Goal: Task Accomplishment & Management: Manage account settings

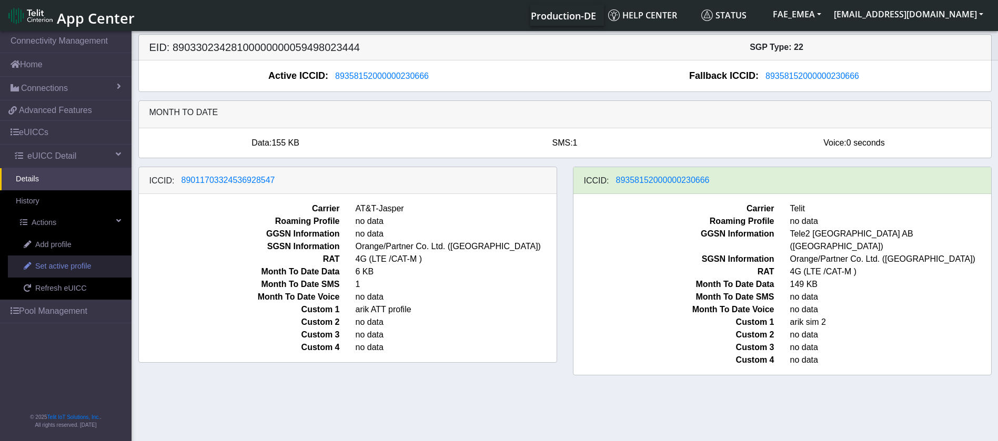
click at [78, 264] on span "Set active profile" at bounding box center [63, 267] width 56 height 12
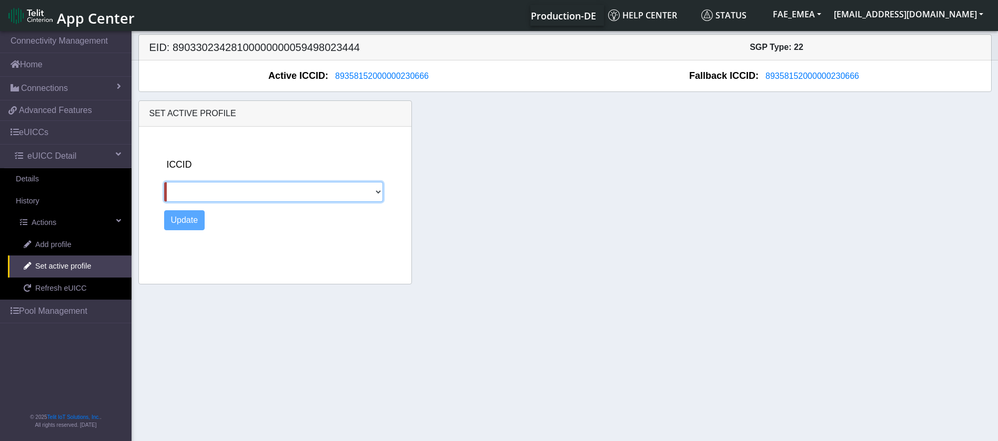
click at [283, 190] on select "89011703324536928547" at bounding box center [273, 192] width 219 height 20
select select "89011703324536928547"
click at [164, 182] on select "89011703324536928547" at bounding box center [273, 192] width 219 height 20
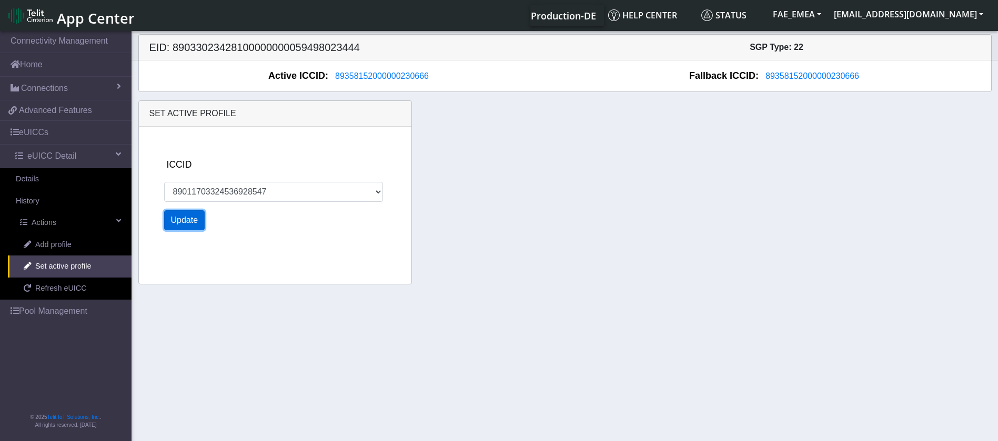
click at [182, 218] on button "Update" at bounding box center [184, 220] width 41 height 20
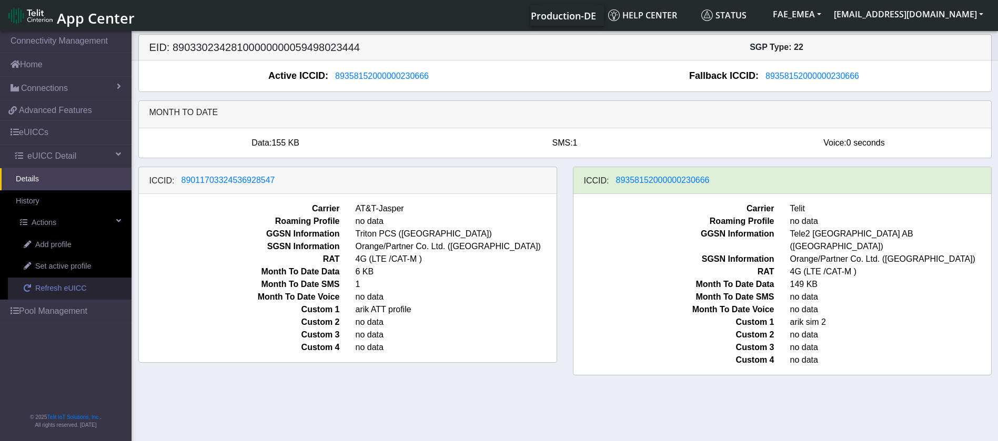
click at [58, 289] on span "Refresh eUICC" at bounding box center [61, 289] width 52 height 12
click at [54, 290] on span "Refresh eUICC" at bounding box center [61, 289] width 52 height 12
click at [35, 288] on link "Refresh eUICC" at bounding box center [70, 289] width 124 height 22
click at [284, 48] on h5 "EID: 89033023428100000000059498023444" at bounding box center [354, 47] width 424 height 13
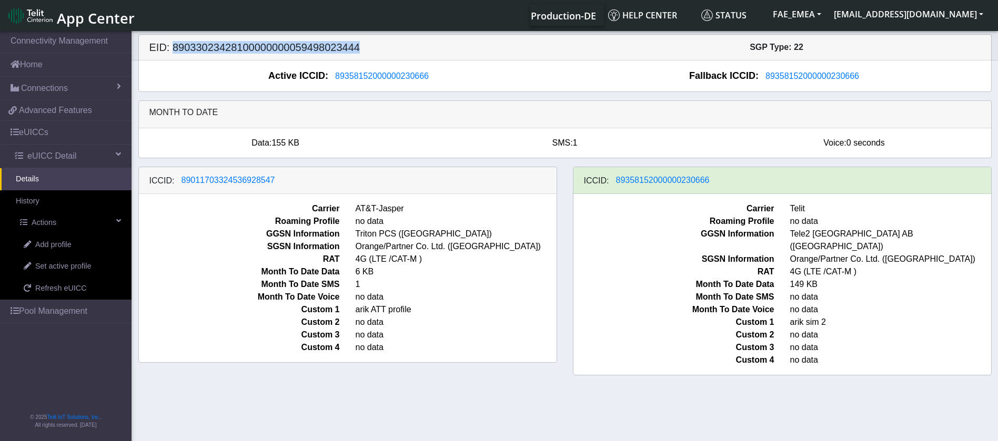
click at [284, 48] on h5 "EID: 89033023428100000000059498023444" at bounding box center [354, 47] width 424 height 13
click at [274, 47] on h5 "EID: 89033023428100000000059498023444" at bounding box center [354, 47] width 424 height 13
click at [273, 47] on h5 "EID: 89033023428100000000059498023444" at bounding box center [354, 47] width 424 height 13
click at [270, 47] on h5 "EID: 89033023428100000000059498023444" at bounding box center [354, 47] width 424 height 13
drag, startPoint x: 150, startPoint y: 46, endPoint x: 165, endPoint y: 45, distance: 14.8
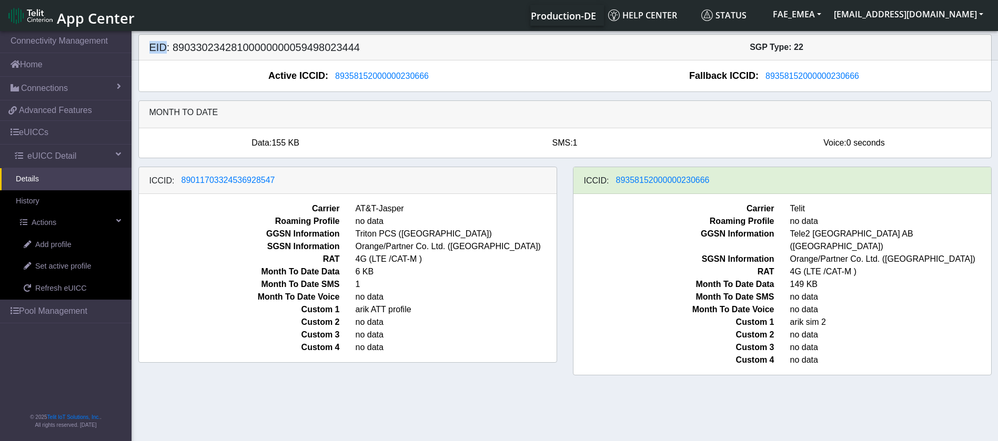
click at [165, 45] on h5 "EID: 89033023428100000000059498023444" at bounding box center [354, 47] width 424 height 13
drag, startPoint x: 174, startPoint y: 47, endPoint x: 363, endPoint y: 48, distance: 188.9
click at [363, 48] on h5 "EID: 89033023428100000000059498023444" at bounding box center [354, 47] width 424 height 13
click at [345, 49] on h5 "EID: 89033023428100000000059498023444" at bounding box center [354, 47] width 424 height 13
click at [206, 49] on h5 "EID: 89033023428100000000059498023444" at bounding box center [354, 47] width 424 height 13
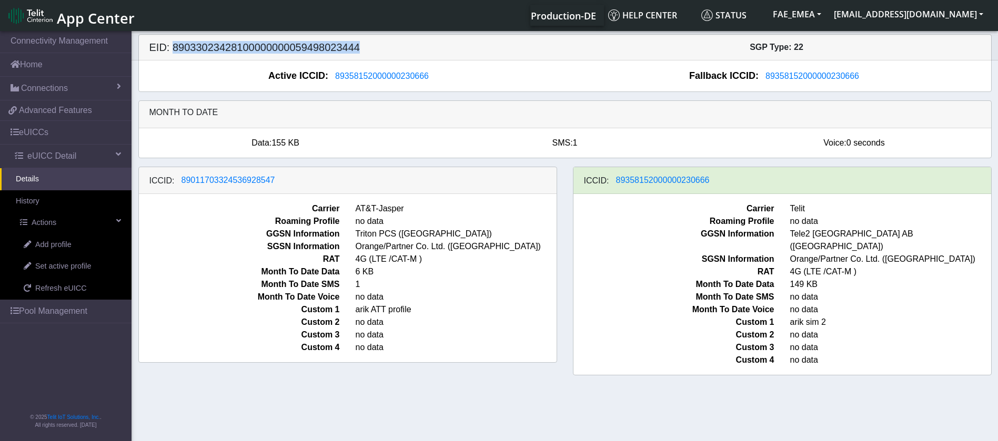
click at [206, 49] on h5 "EID: 89033023428100000000059498023444" at bounding box center [354, 47] width 424 height 13
drag, startPoint x: 173, startPoint y: 47, endPoint x: 357, endPoint y: 39, distance: 184.3
click at [357, 44] on h5 "EID: 89033023428100000000059498023444" at bounding box center [354, 47] width 424 height 13
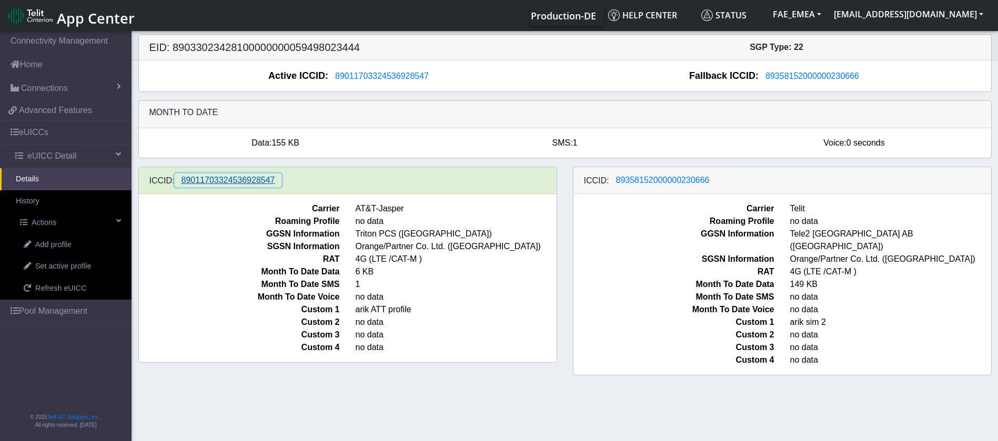
click at [251, 181] on span "89011703324536928547" at bounding box center [229, 180] width 94 height 9
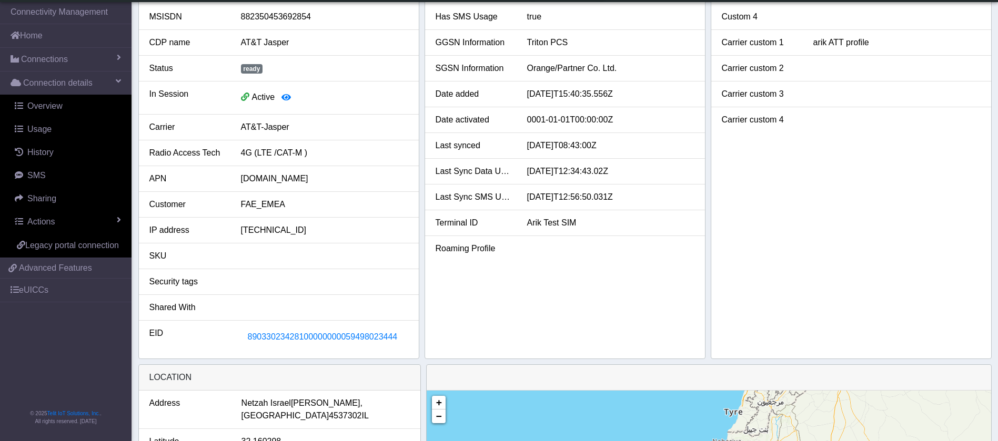
scroll to position [237, 0]
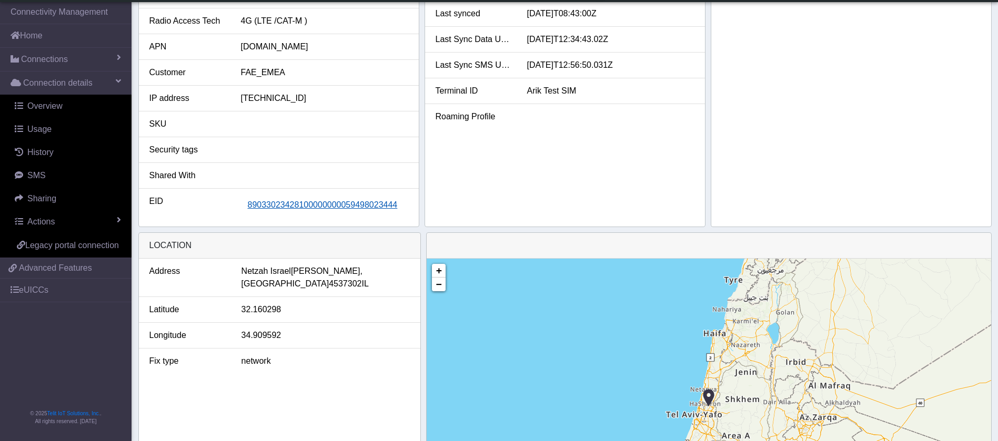
click at [337, 206] on span "89033023428100000000059498023444" at bounding box center [323, 204] width 150 height 9
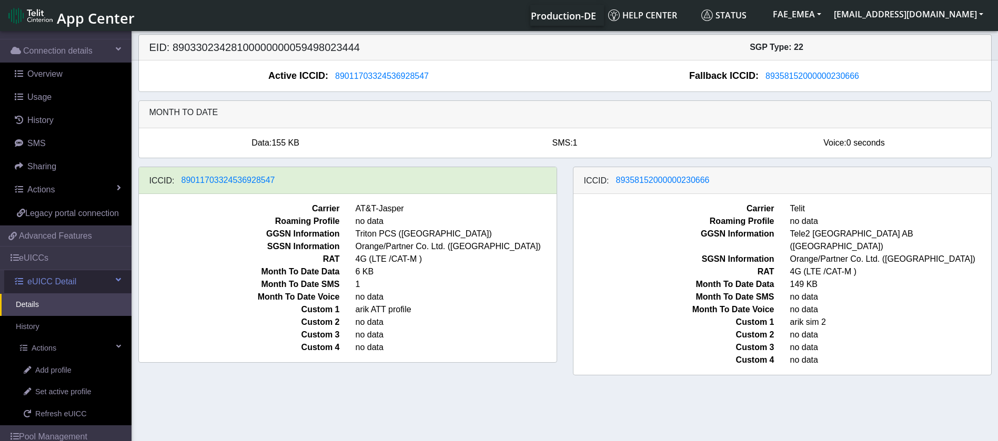
scroll to position [118, 0]
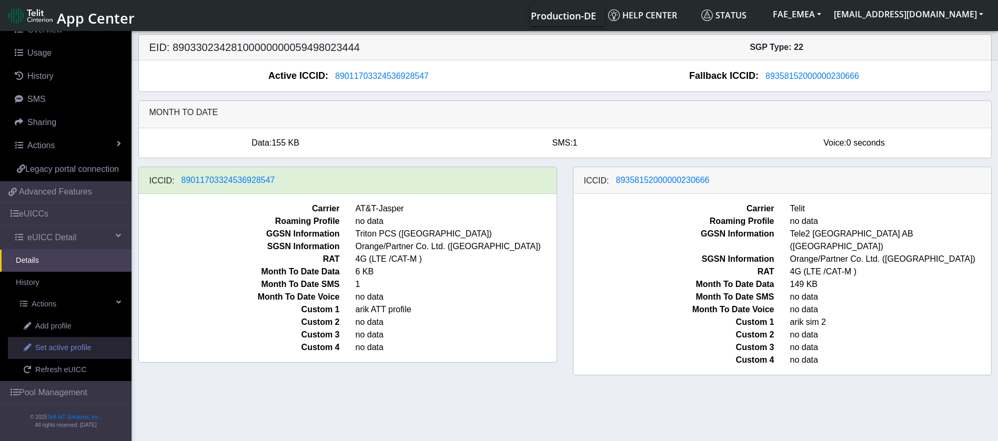
click at [73, 346] on span "Set active profile" at bounding box center [63, 349] width 56 height 12
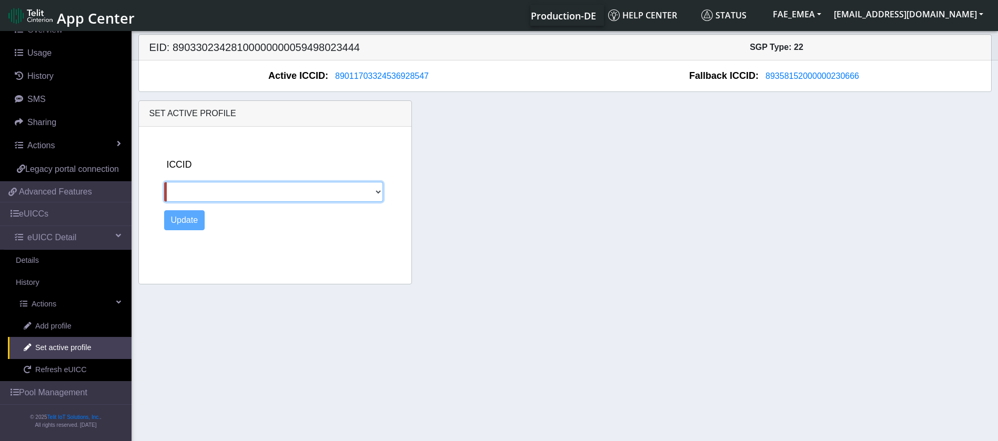
click at [295, 194] on select "89358152000000230666" at bounding box center [273, 192] width 219 height 20
select select "89358152000000230666"
click at [164, 182] on select "89358152000000230666" at bounding box center [273, 192] width 219 height 20
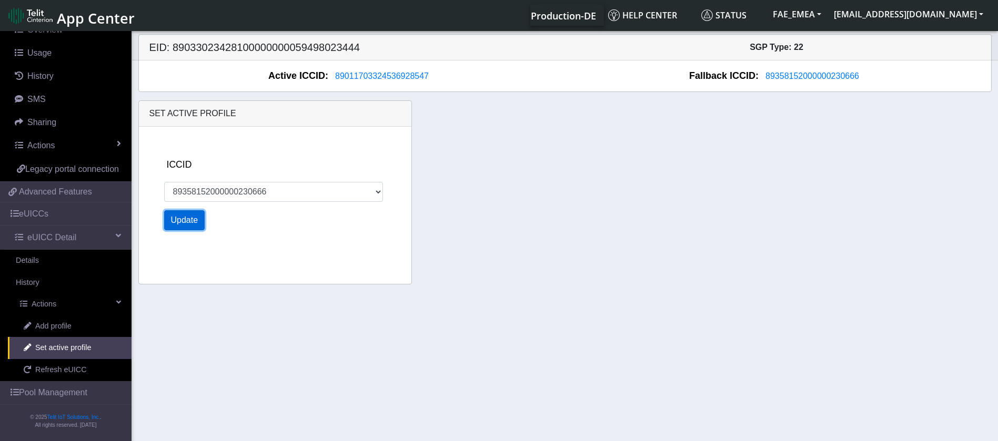
click at [194, 220] on button "Update" at bounding box center [184, 220] width 41 height 20
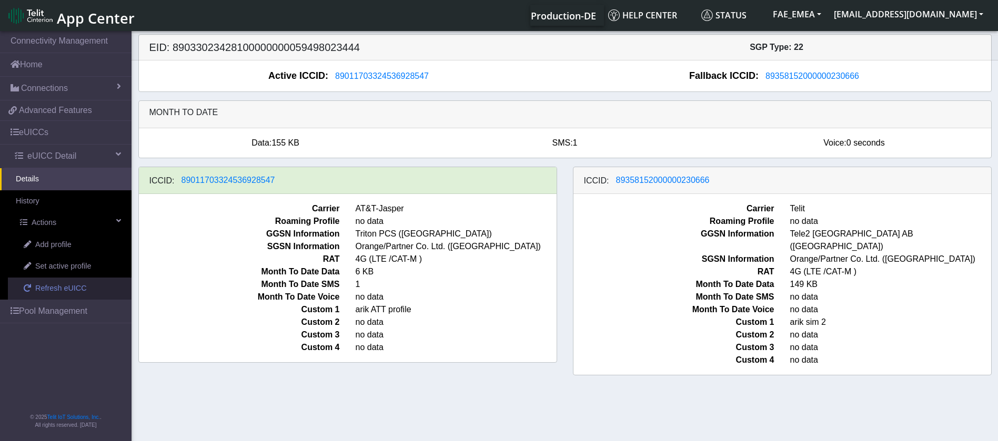
click at [67, 289] on span "Refresh eUICC" at bounding box center [61, 289] width 52 height 12
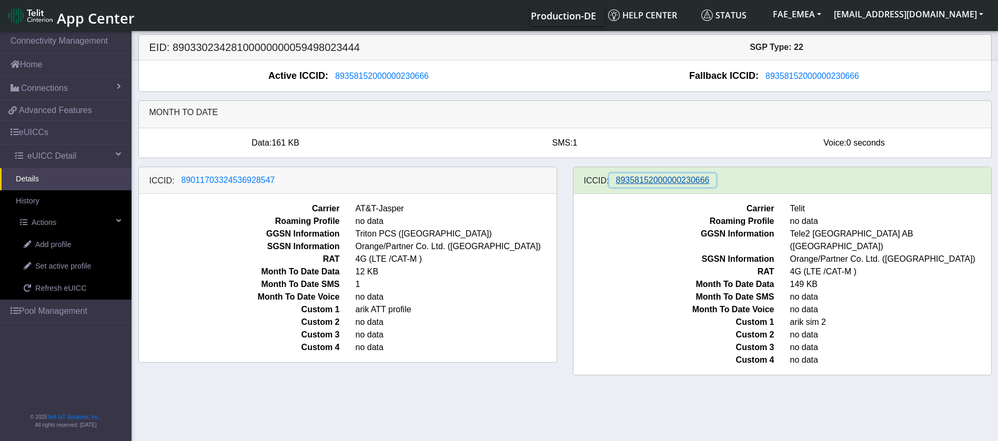
click at [653, 178] on span "89358152000000230666" at bounding box center [663, 180] width 94 height 9
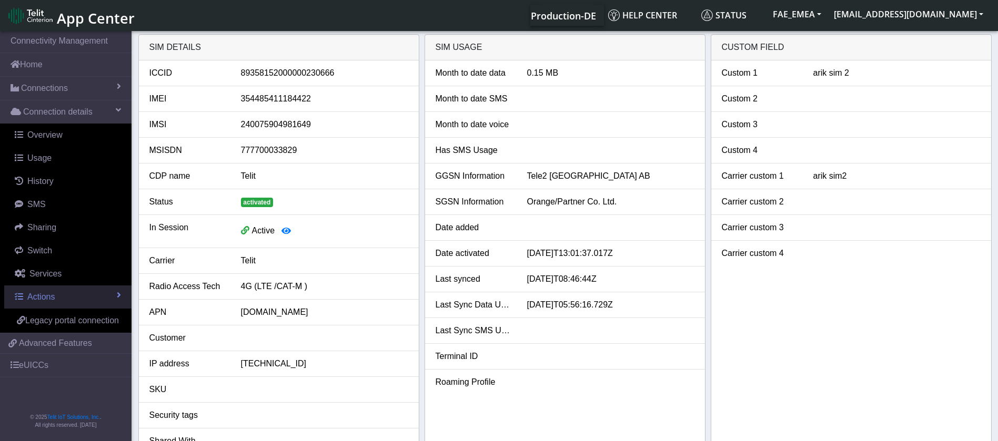
click at [109, 299] on link "Actions" at bounding box center [67, 297] width 127 height 23
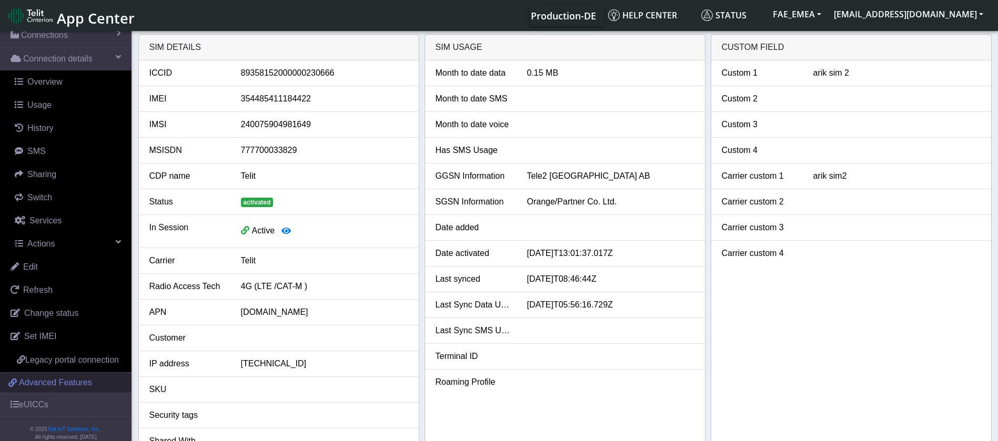
scroll to position [78, 0]
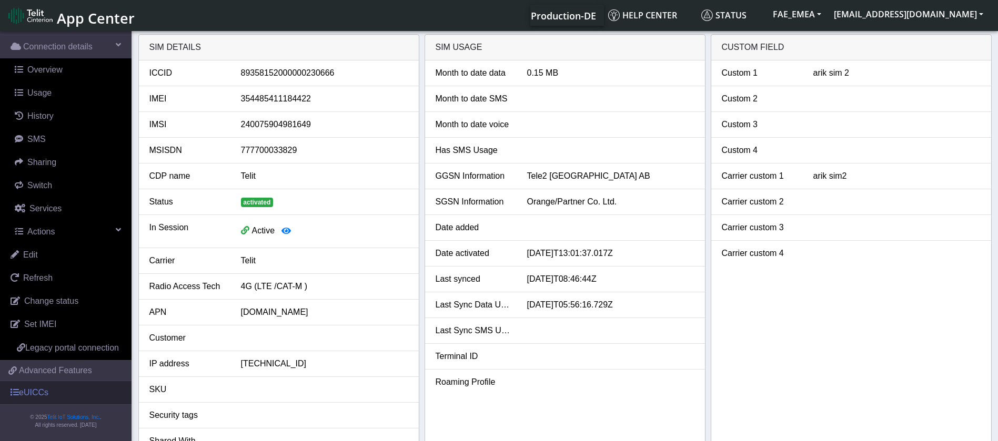
click at [51, 392] on link "eUICCs" at bounding box center [66, 392] width 132 height 23
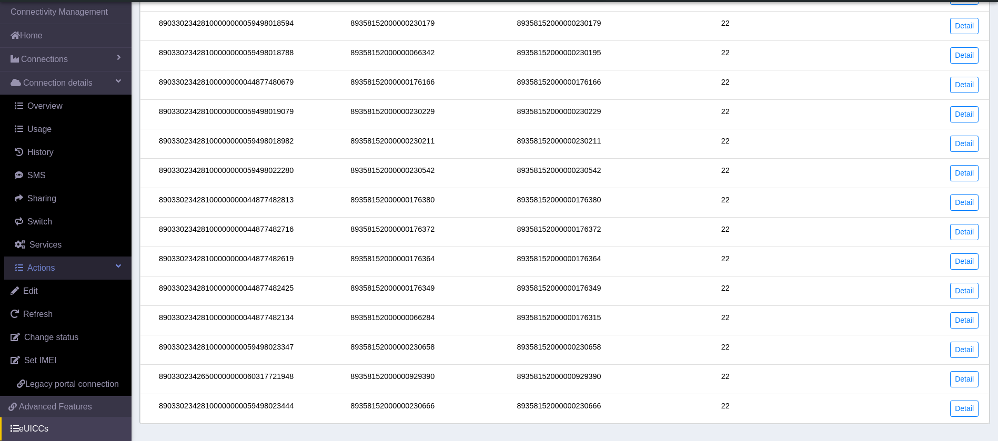
click at [116, 265] on span at bounding box center [118, 266] width 5 height 8
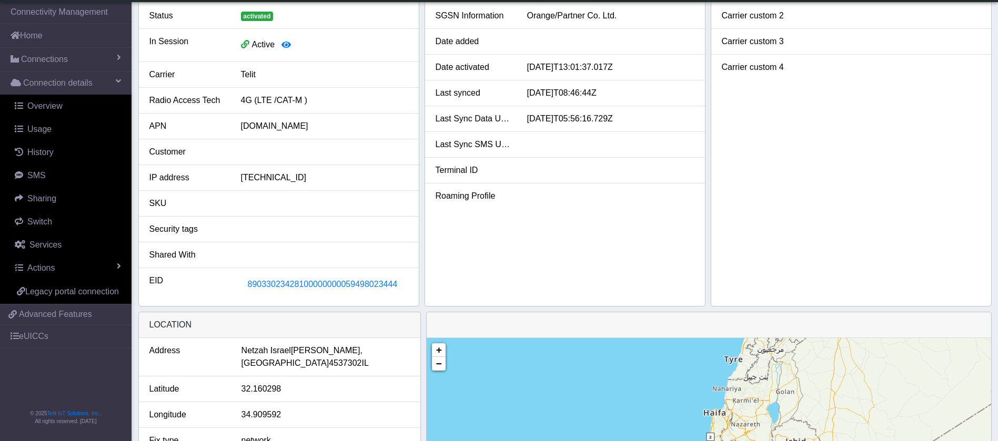
scroll to position [370, 0]
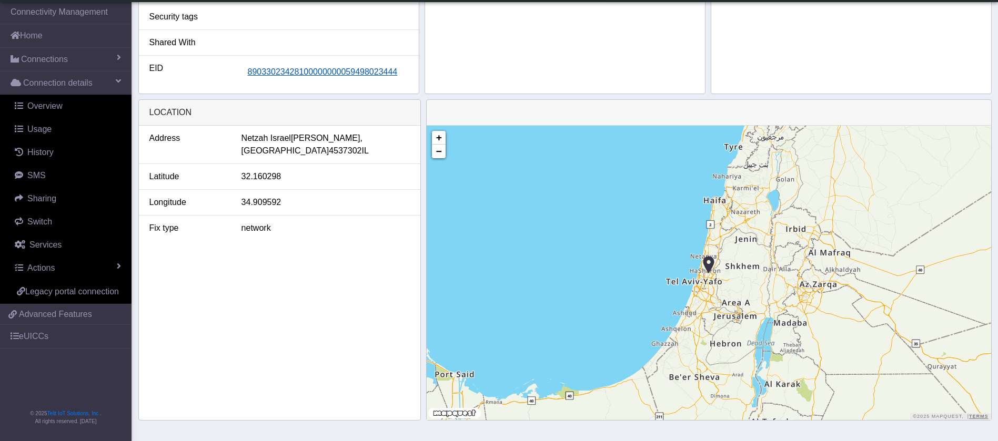
click at [321, 72] on span "89033023428100000000059498023444" at bounding box center [323, 71] width 150 height 9
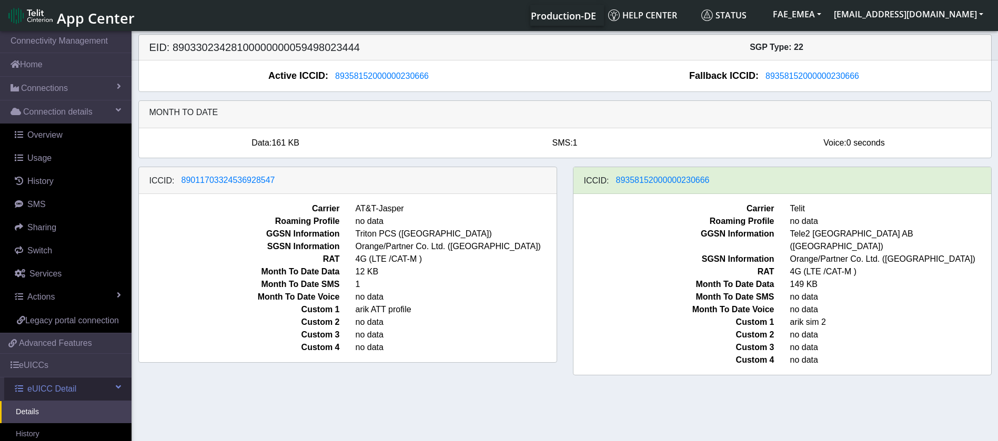
click at [116, 391] on span at bounding box center [118, 387] width 5 height 8
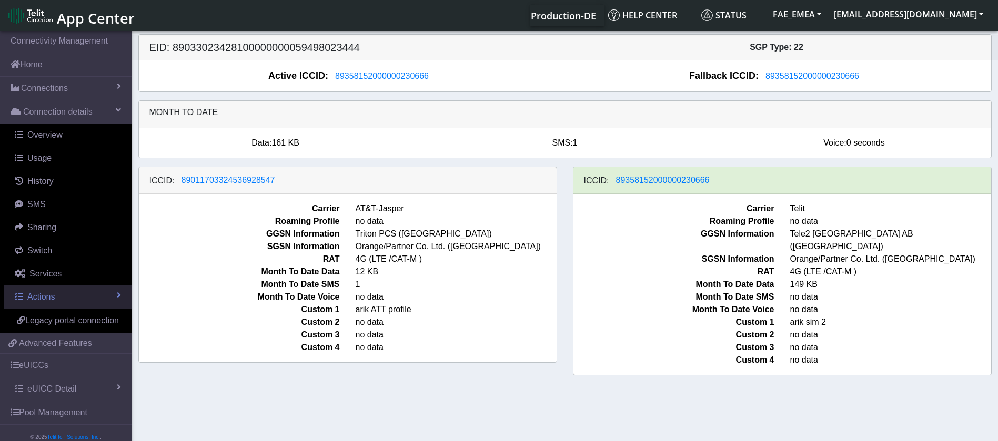
drag, startPoint x: 105, startPoint y: 293, endPoint x: 110, endPoint y: 295, distance: 6.2
click at [117, 293] on span at bounding box center [119, 295] width 4 height 8
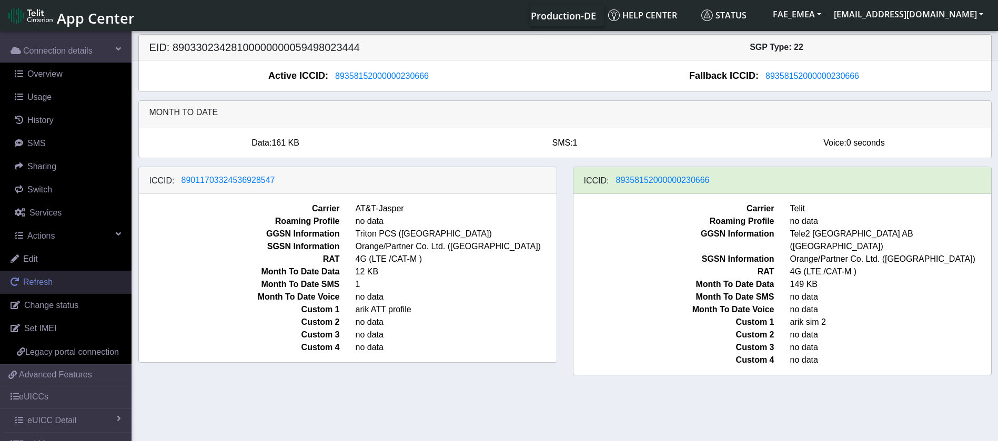
scroll to position [125, 0]
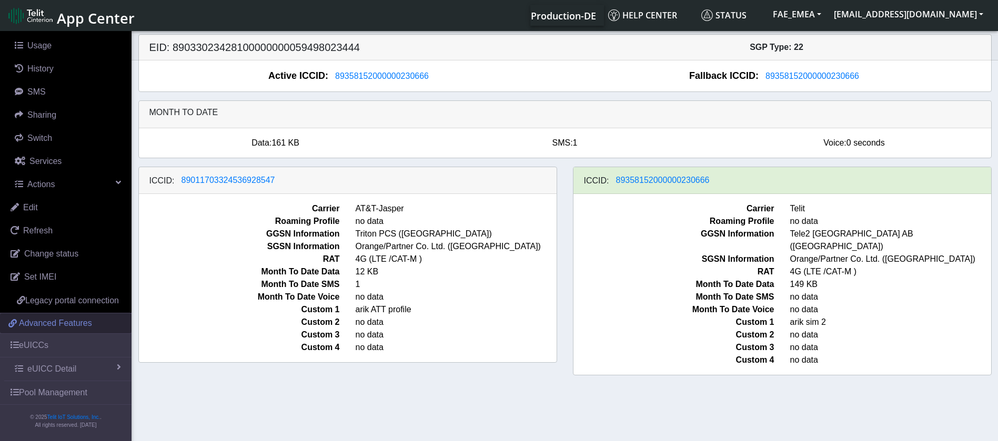
click at [81, 352] on link "eUICCs" at bounding box center [66, 345] width 132 height 23
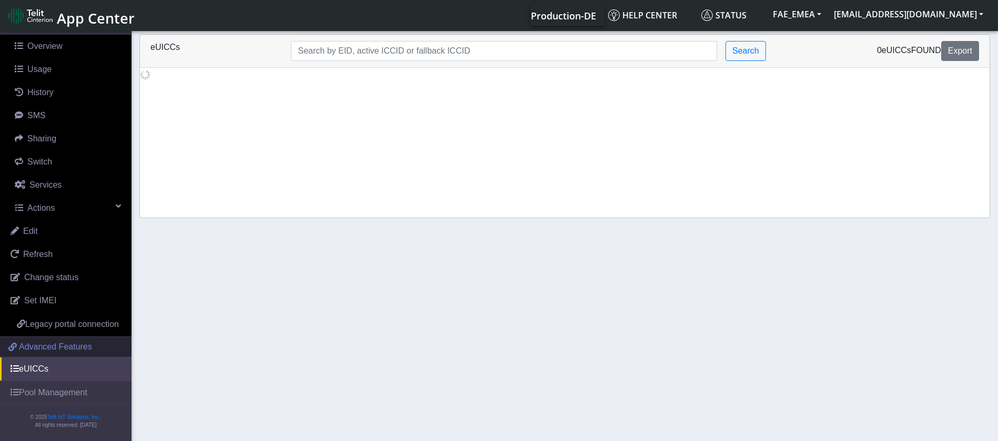
scroll to position [102, 0]
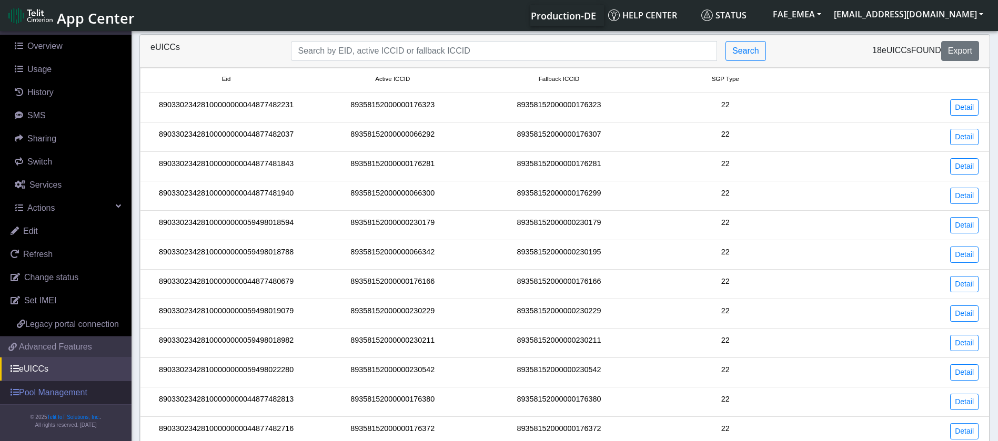
click at [66, 392] on link "Pool Management" at bounding box center [66, 392] width 132 height 23
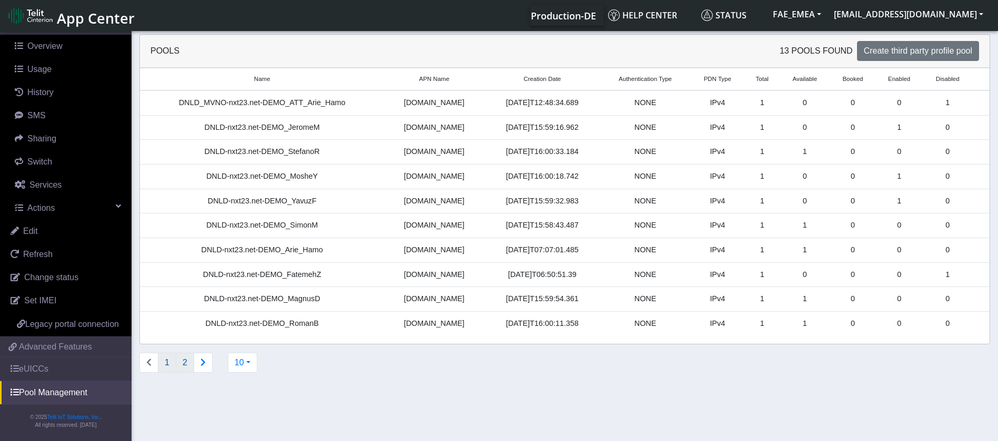
click at [182, 359] on button "2" at bounding box center [185, 363] width 18 height 20
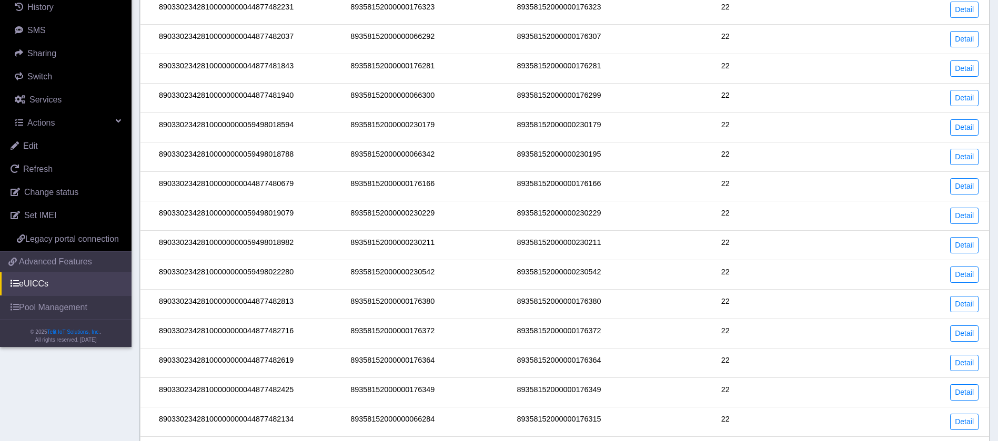
scroll to position [170, 0]
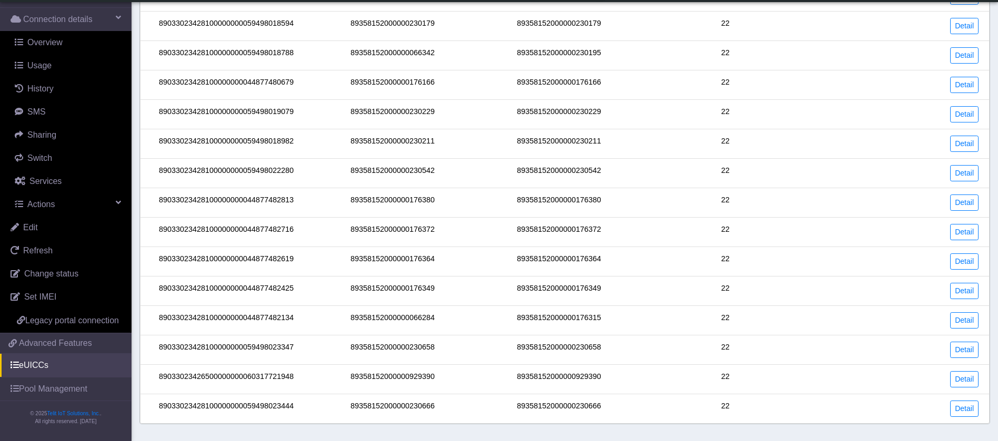
scroll to position [102, 0]
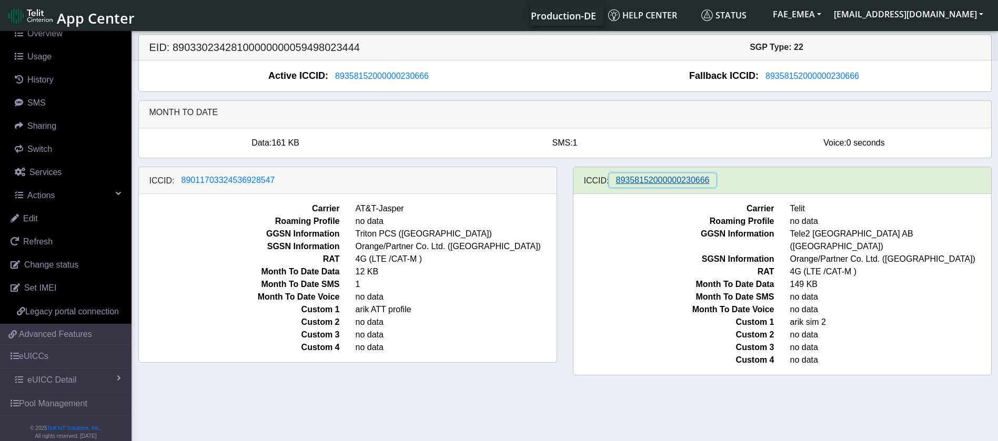
click at [683, 178] on span "89358152000000230666" at bounding box center [663, 180] width 94 height 9
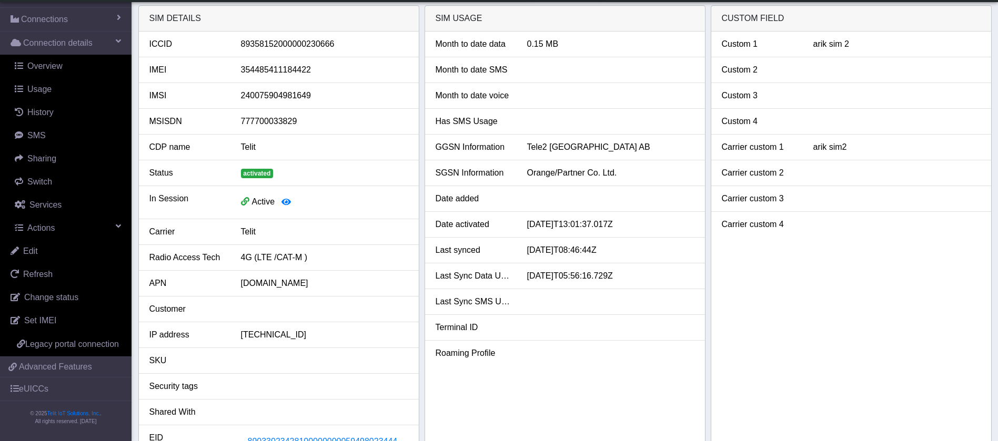
scroll to position [53, 0]
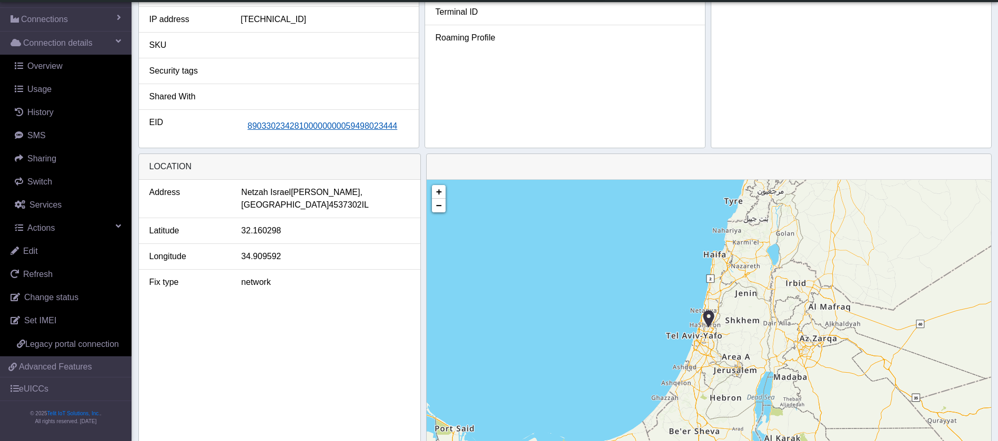
click at [338, 128] on span "89033023428100000000059498023444" at bounding box center [323, 126] width 150 height 9
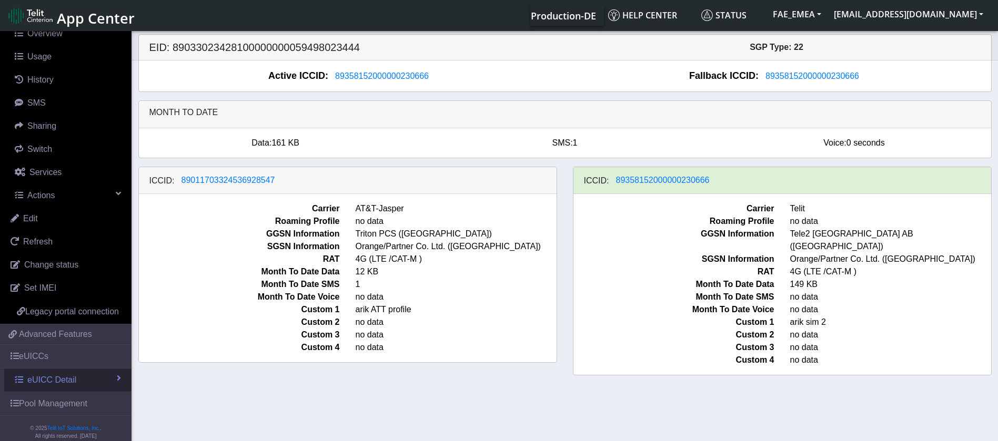
scroll to position [125, 0]
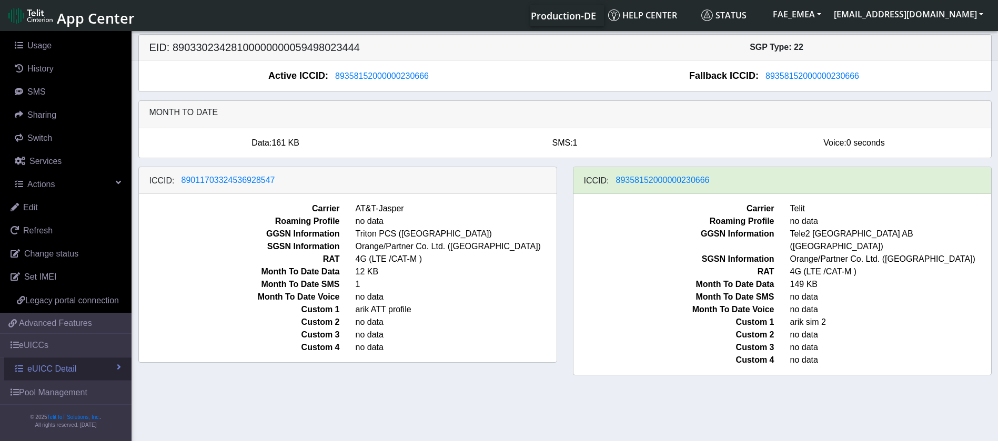
click at [100, 369] on link "eUICC Detail" at bounding box center [67, 369] width 127 height 23
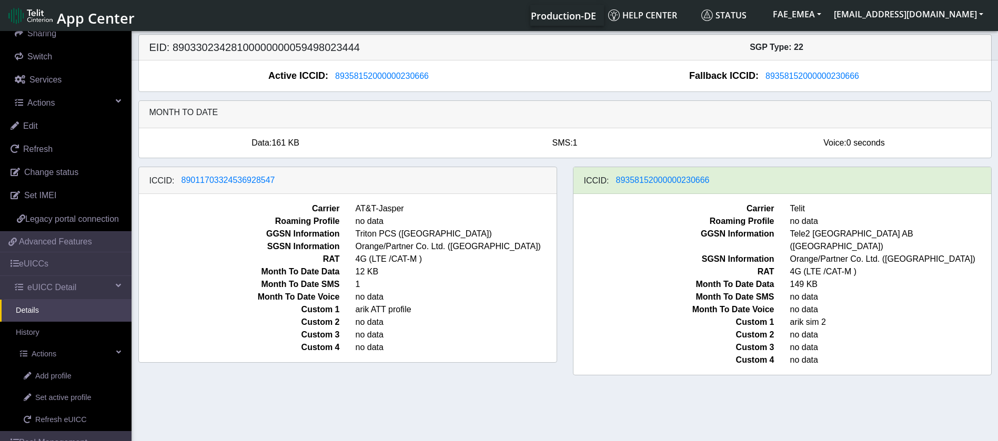
scroll to position [257, 0]
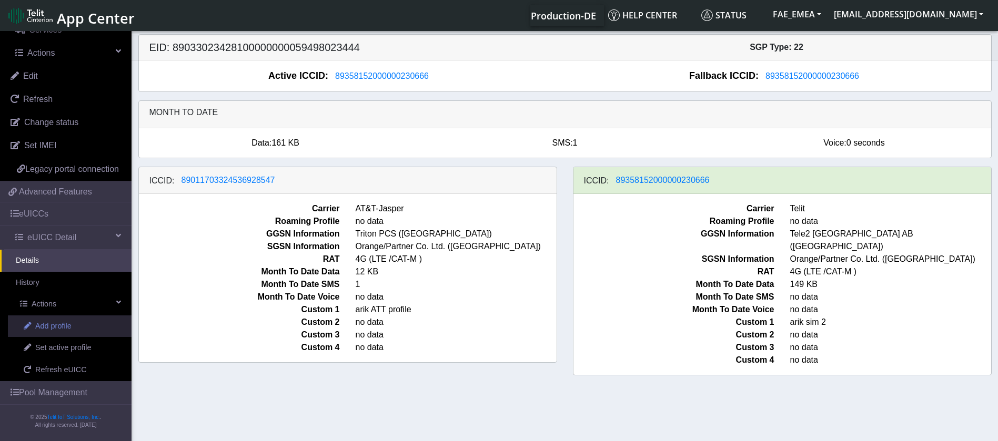
click at [64, 326] on span "Add profile" at bounding box center [53, 327] width 36 height 12
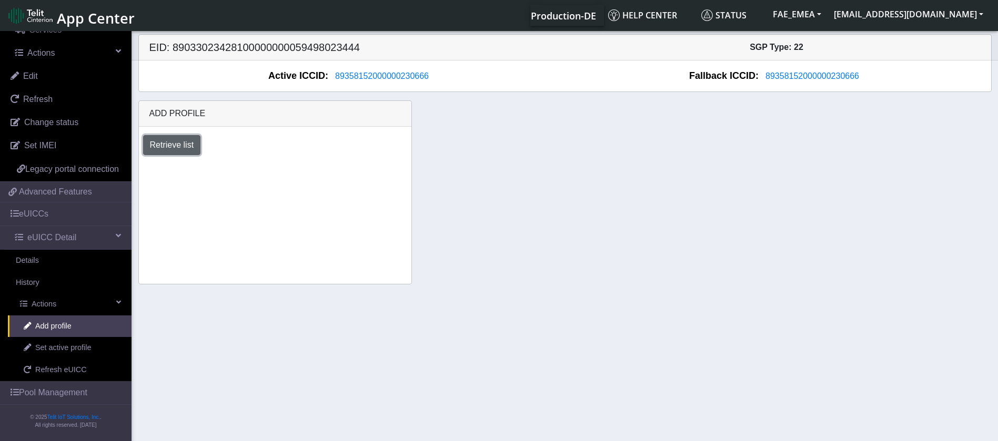
click at [182, 145] on button "Retrieve list" at bounding box center [172, 145] width 58 height 20
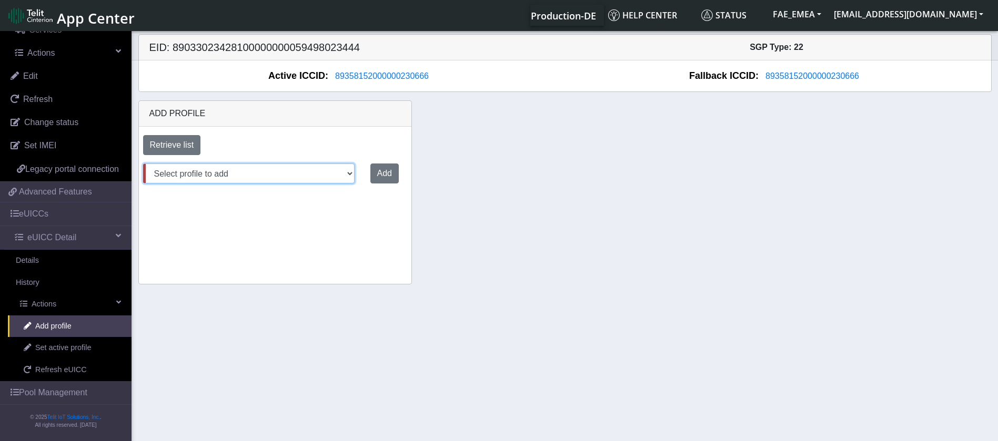
click at [342, 175] on select "Select profile to add DNLD_MVNO-nxt23.net-DEMO_ATT_Arie_Hamo DNLD-nxt23.net-DEM…" at bounding box center [248, 174] width 211 height 20
select select "884c69e1-757b-4562-a1ec-b1907f0cb888"
click at [143, 164] on select "Select profile to add DNLD_MVNO-nxt23.net-DEMO_ATT_Arie_Hamo DNLD-nxt23.net-DEM…" at bounding box center [248, 174] width 211 height 20
click at [380, 173] on button "Add" at bounding box center [382, 174] width 28 height 20
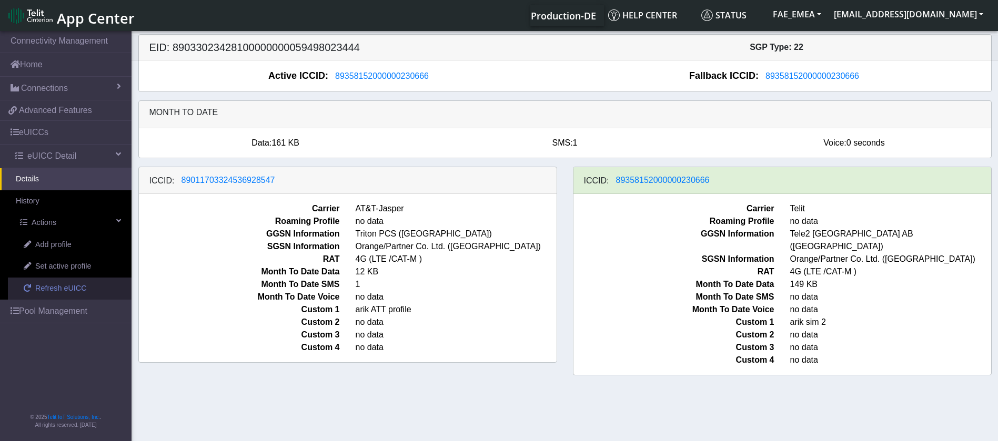
click at [70, 288] on span "Refresh eUICC" at bounding box center [61, 289] width 52 height 12
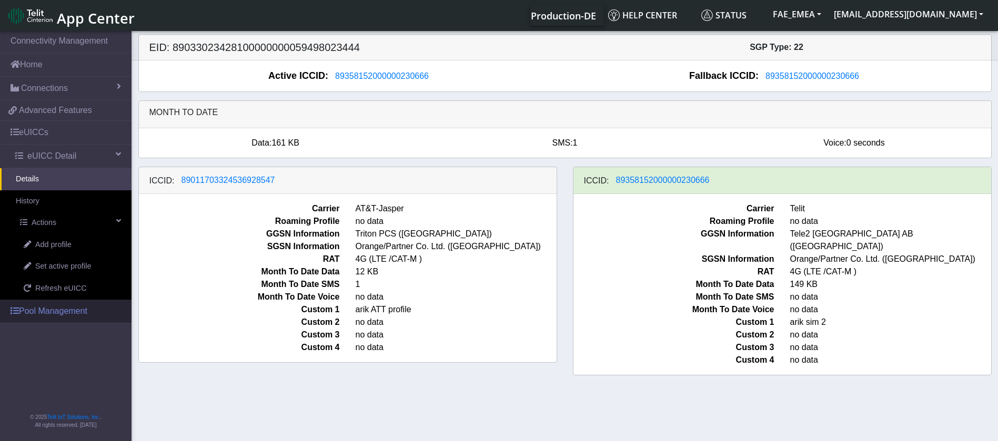
click at [64, 308] on link "Pool Management" at bounding box center [66, 311] width 132 height 23
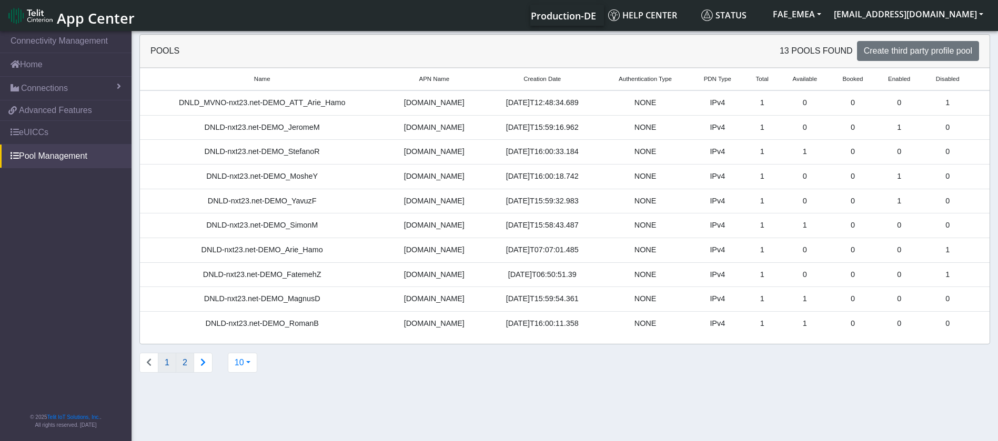
click at [185, 367] on button "2" at bounding box center [185, 363] width 18 height 20
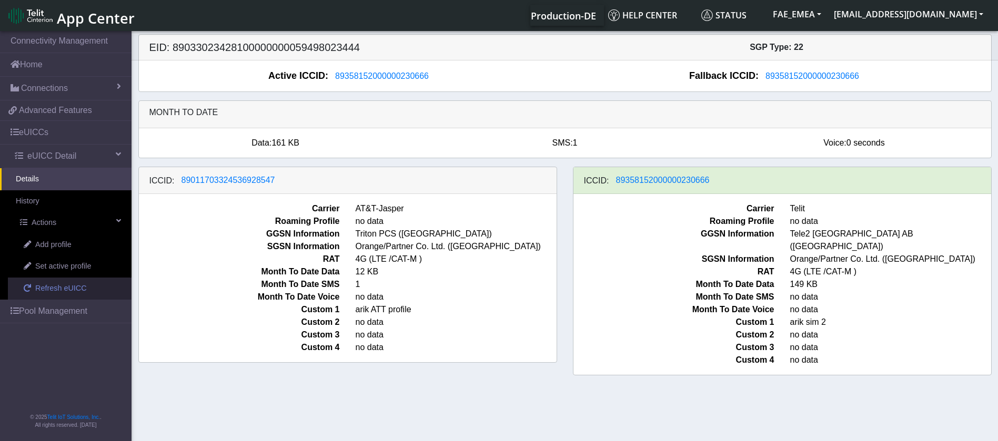
click at [52, 288] on span "Refresh eUICC" at bounding box center [61, 289] width 52 height 12
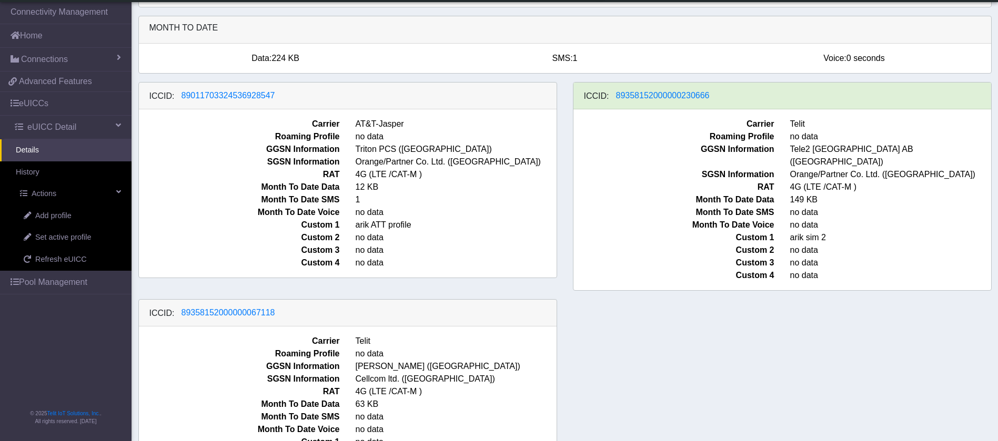
scroll to position [107, 0]
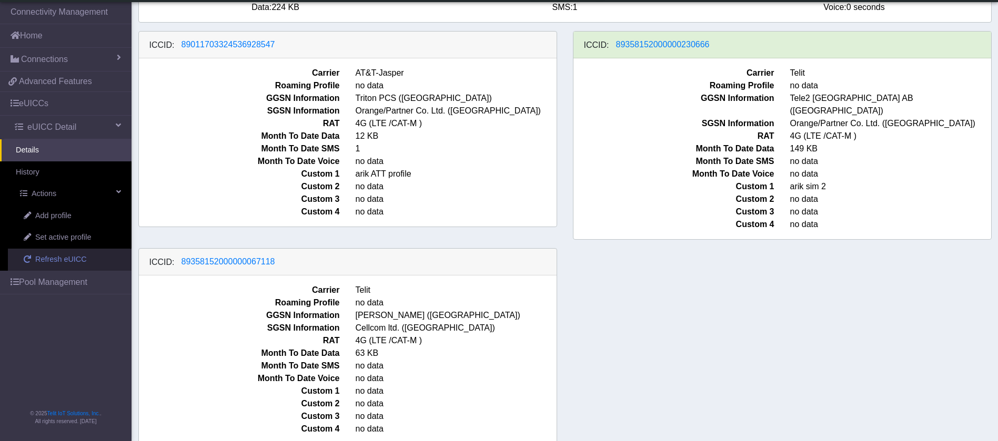
click at [64, 260] on span "Refresh eUICC" at bounding box center [61, 260] width 52 height 12
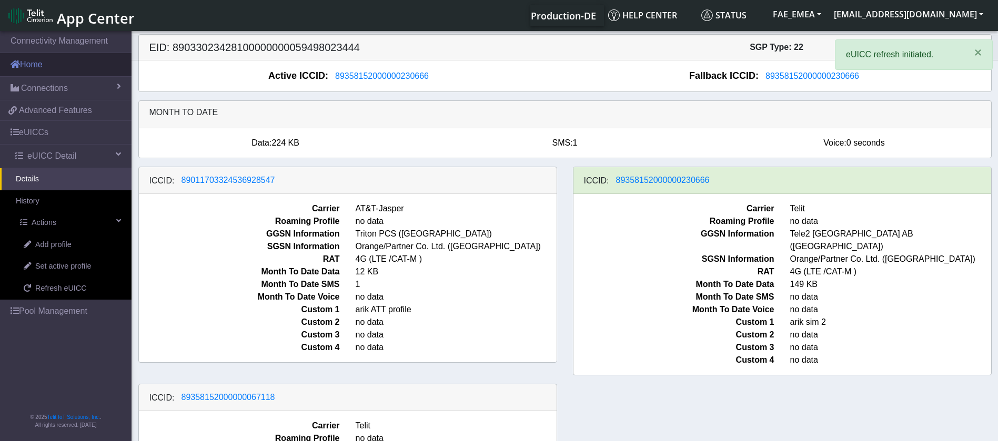
click at [26, 66] on link "Home" at bounding box center [66, 64] width 132 height 23
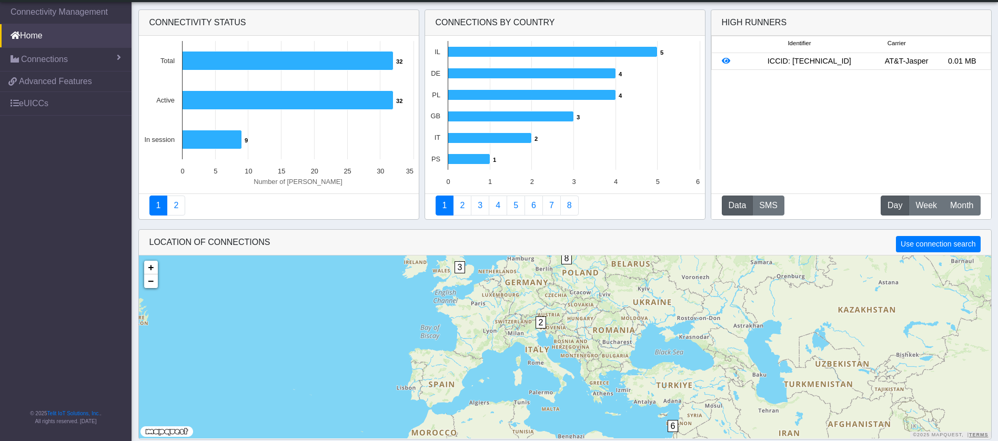
scroll to position [4, 0]
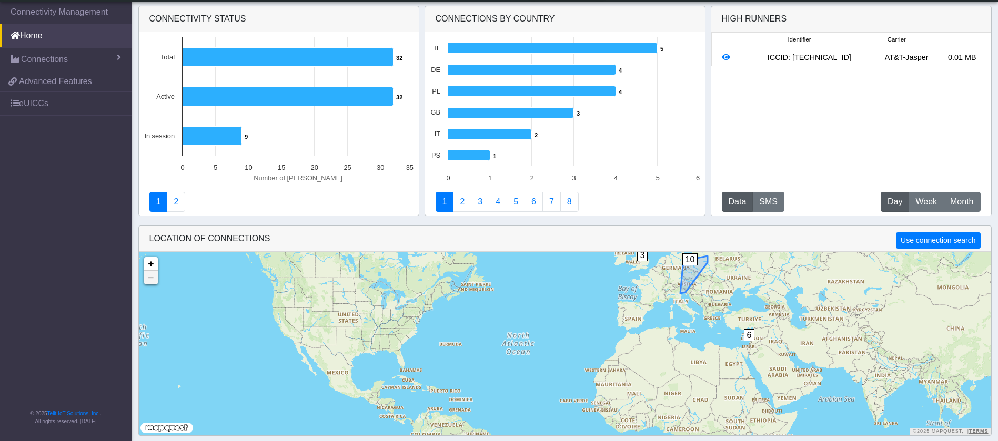
click at [690, 260] on span "10" at bounding box center [690, 260] width 16 height 12
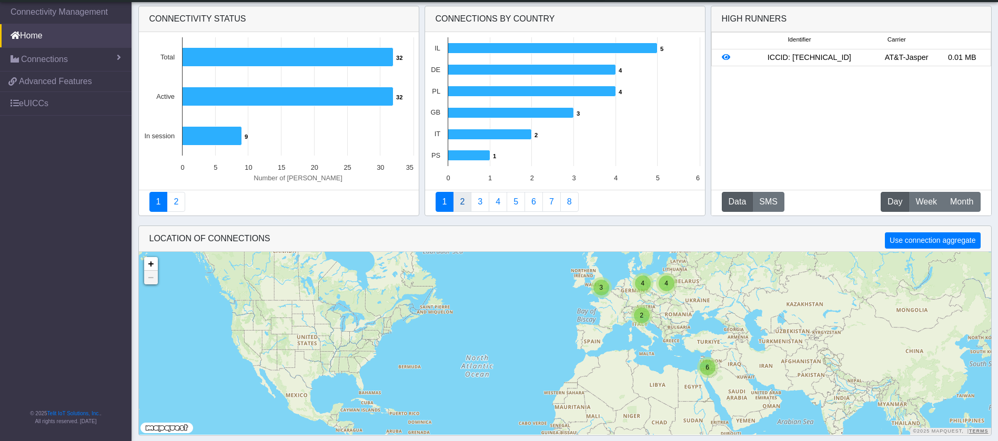
click at [466, 199] on link "2" at bounding box center [462, 202] width 18 height 20
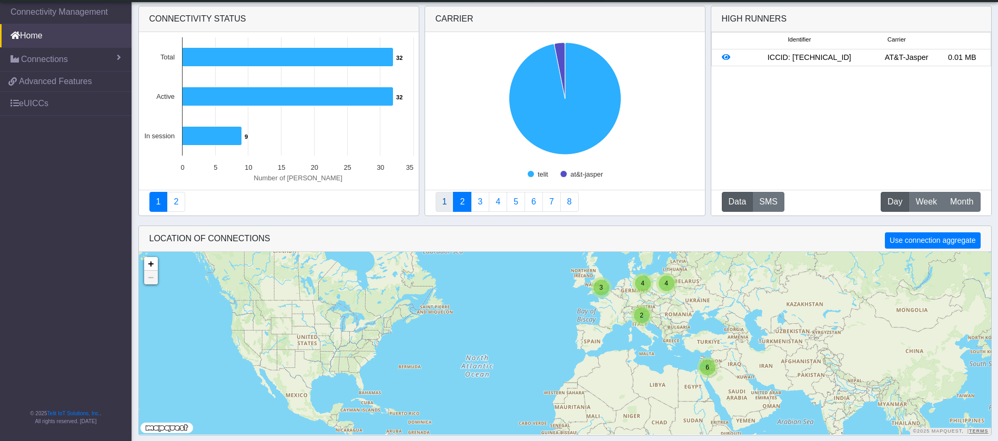
click at [448, 203] on link "1" at bounding box center [445, 202] width 18 height 20
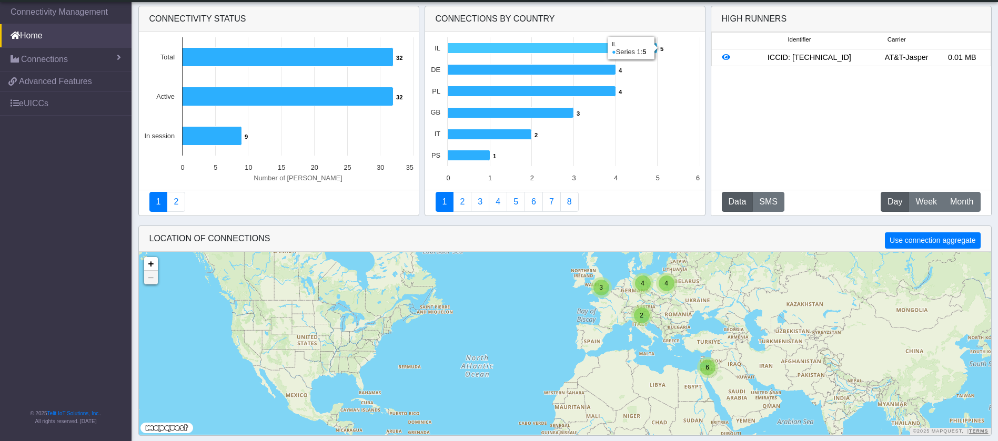
click at [470, 47] on icon at bounding box center [552, 48] width 209 height 11
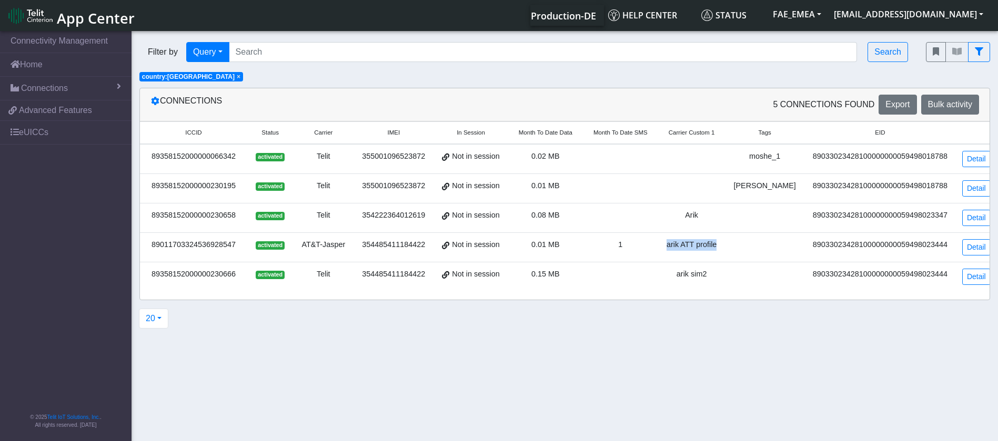
drag, startPoint x: 681, startPoint y: 250, endPoint x: 731, endPoint y: 249, distance: 49.5
click at [726, 251] on td "arik ATT profile" at bounding box center [691, 247] width 67 height 29
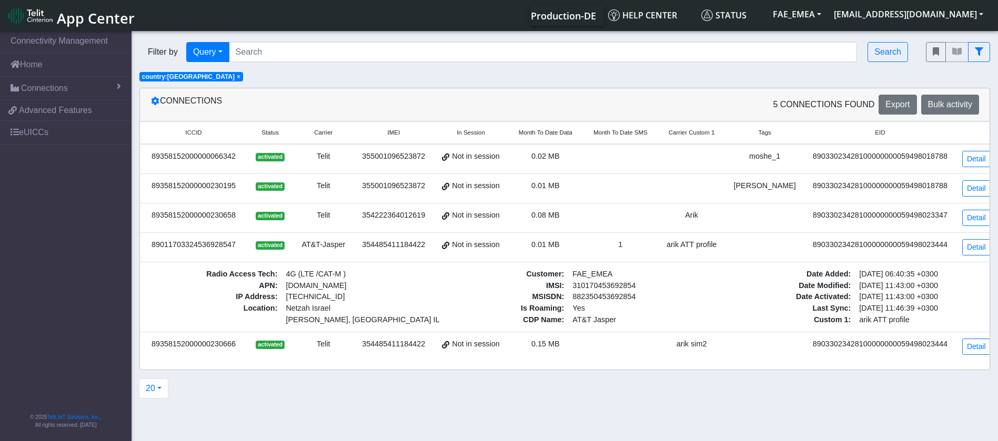
click at [197, 344] on div "89358152000000230666" at bounding box center [193, 345] width 95 height 12
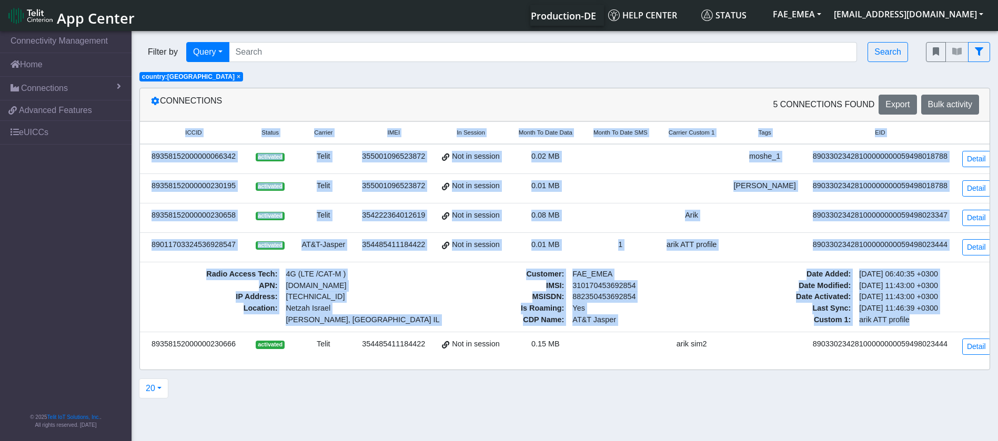
click at [197, 344] on div "Connections 5 Connections found Export Bulk activity ICCID Status Carrier IMEI …" at bounding box center [565, 243] width 867 height 311
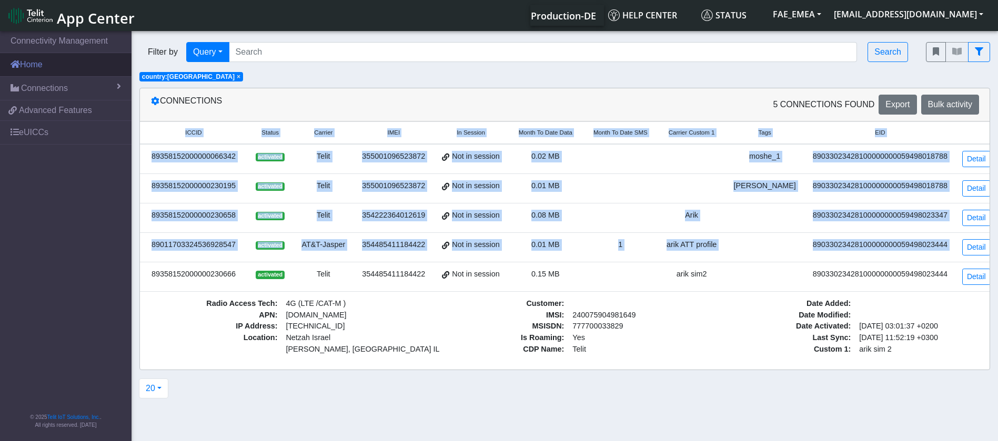
click at [46, 64] on link "Home" at bounding box center [66, 64] width 132 height 23
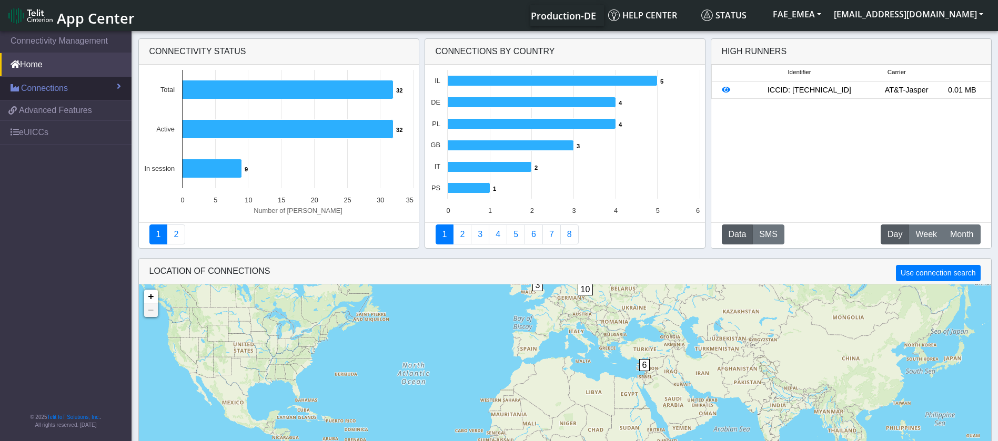
click at [99, 88] on link "Connections" at bounding box center [66, 88] width 132 height 23
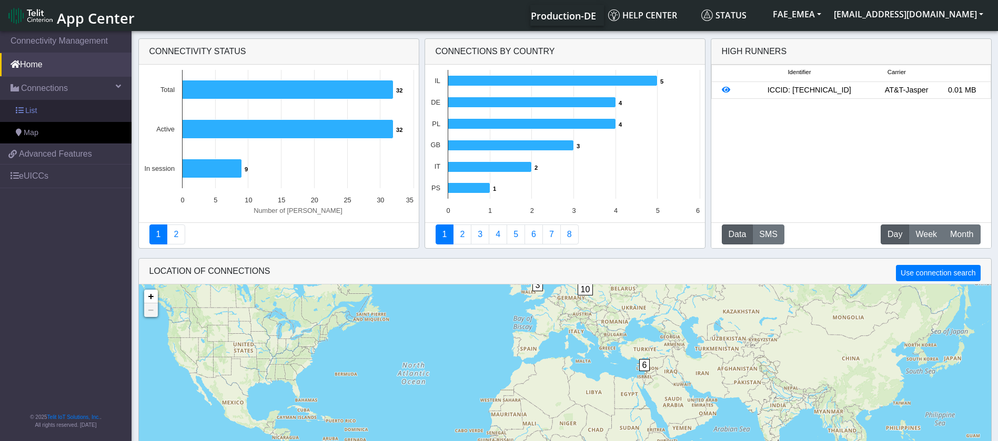
click at [42, 110] on link "List" at bounding box center [66, 111] width 132 height 22
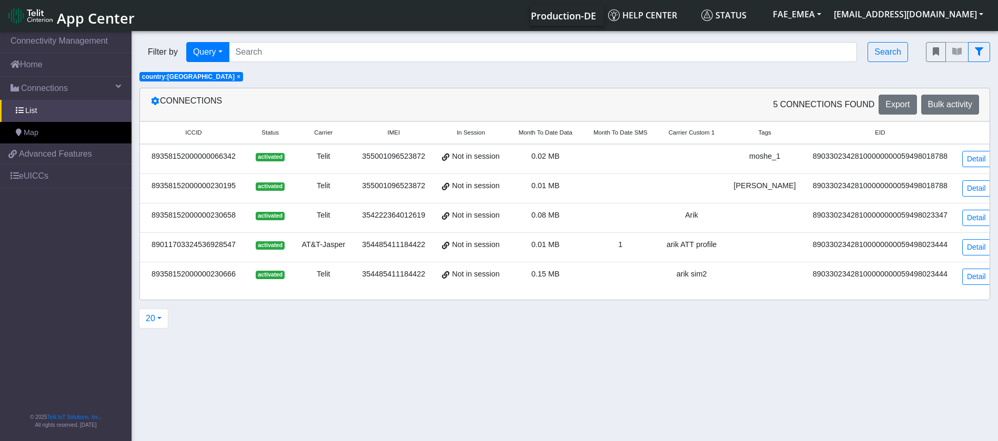
click at [237, 76] on span "×" at bounding box center [239, 76] width 4 height 7
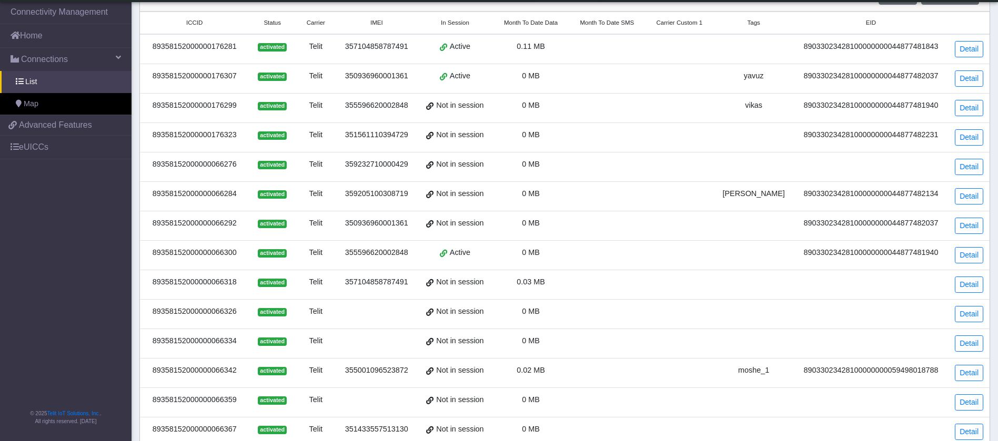
scroll to position [305, 0]
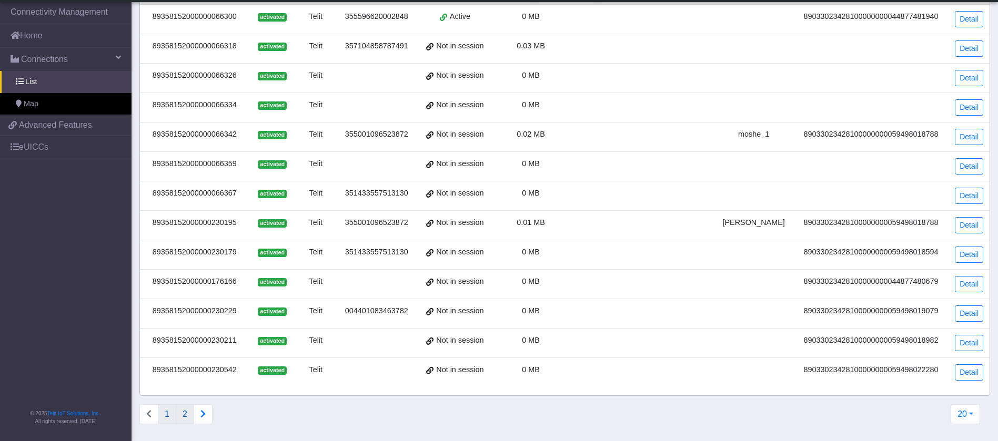
click at [185, 414] on button "2" at bounding box center [185, 415] width 18 height 20
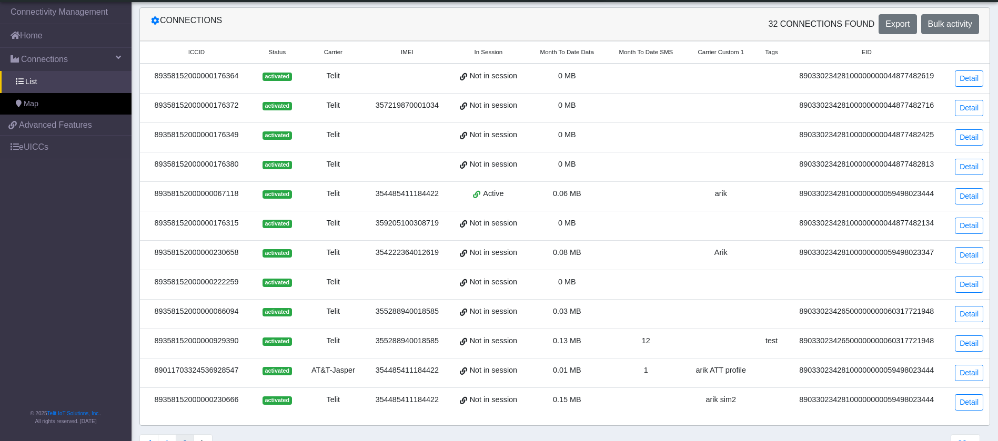
scroll to position [69, 0]
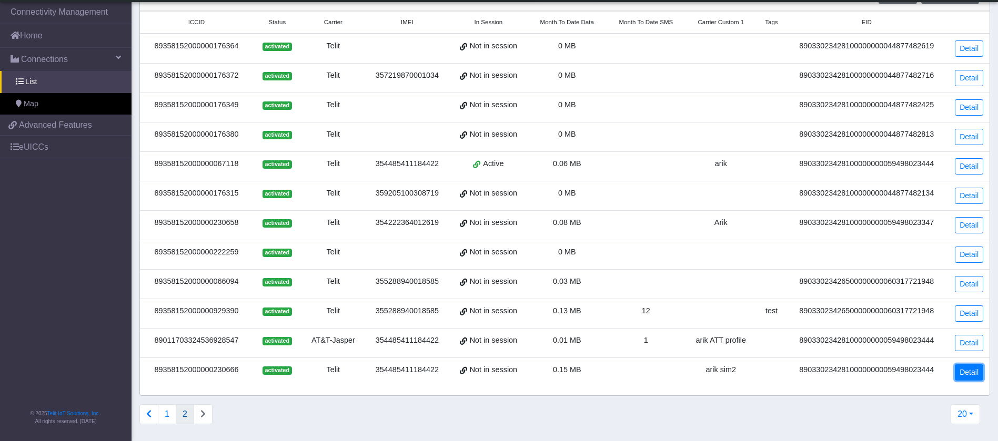
click at [969, 372] on link "Detail" at bounding box center [969, 373] width 28 height 16
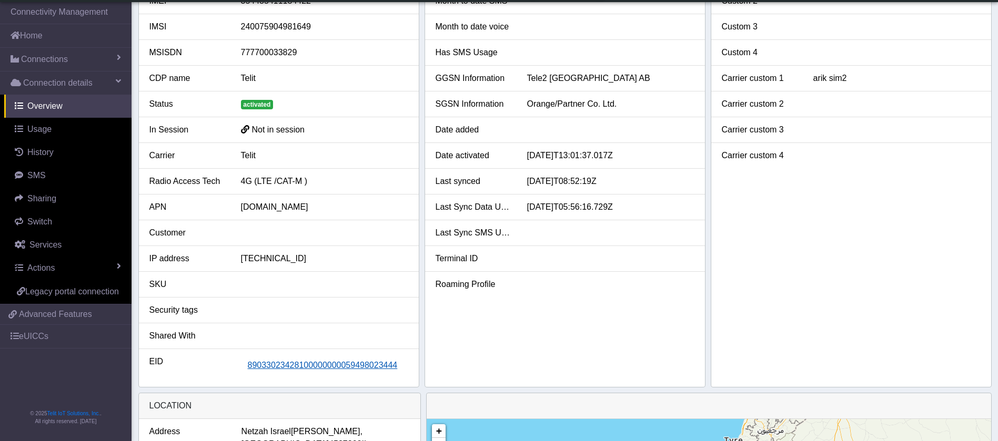
click at [344, 363] on span "89033023428100000000059498023444" at bounding box center [323, 365] width 150 height 9
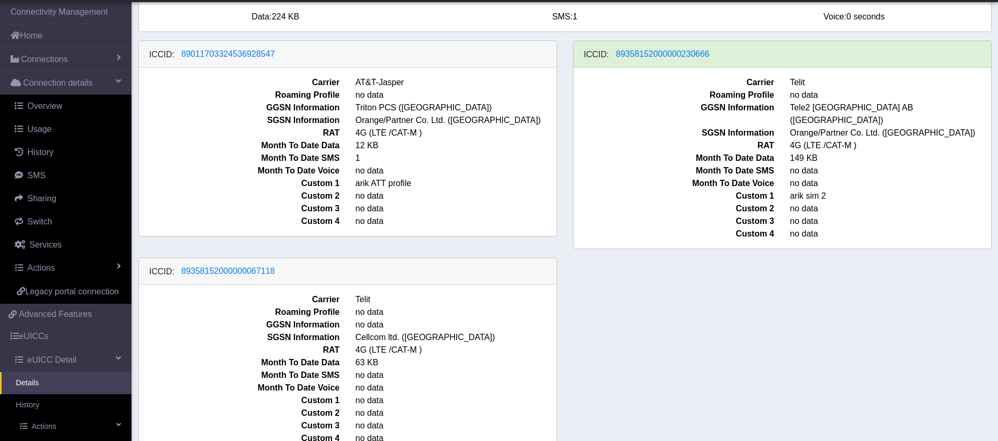
scroll to position [107, 0]
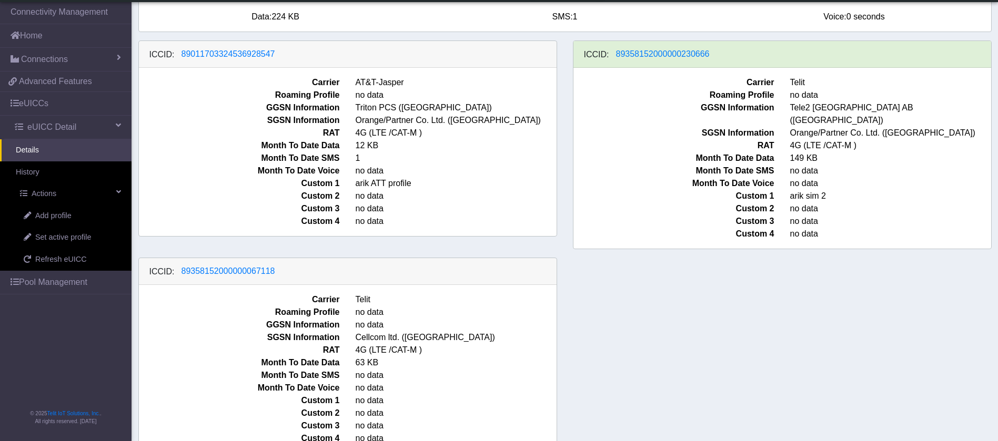
scroll to position [107, 0]
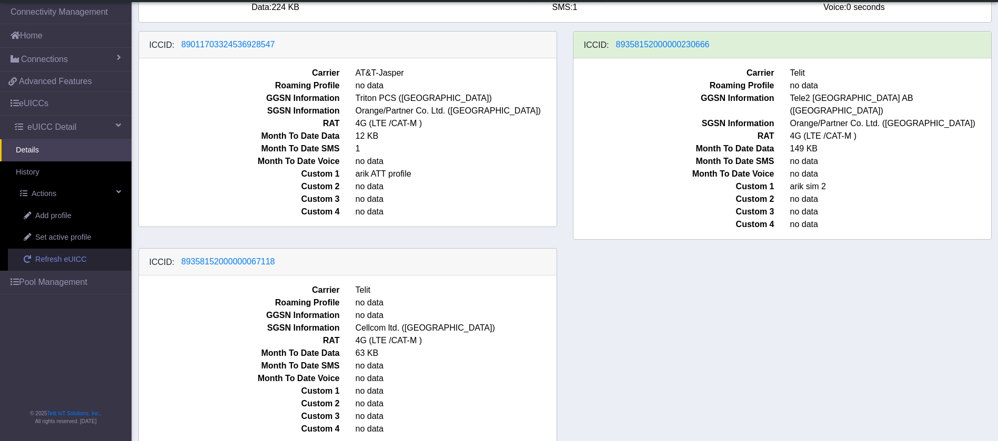
click at [57, 259] on span "Refresh eUICC" at bounding box center [61, 260] width 52 height 12
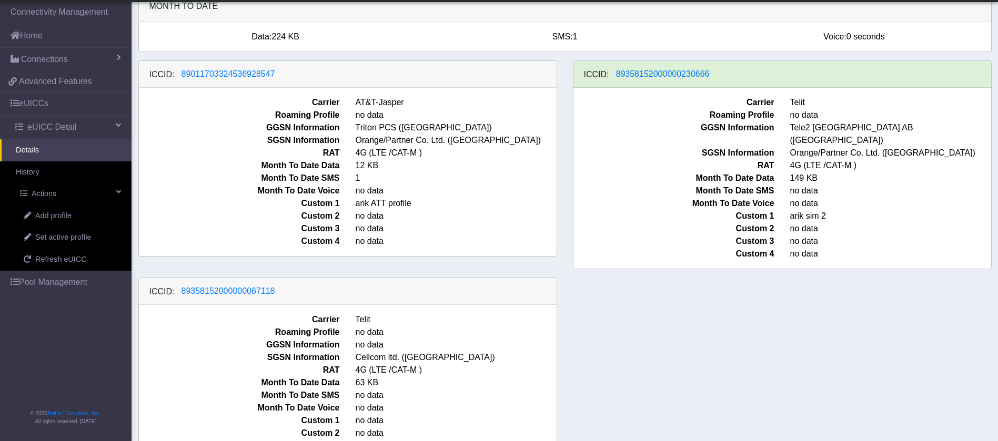
scroll to position [79, 0]
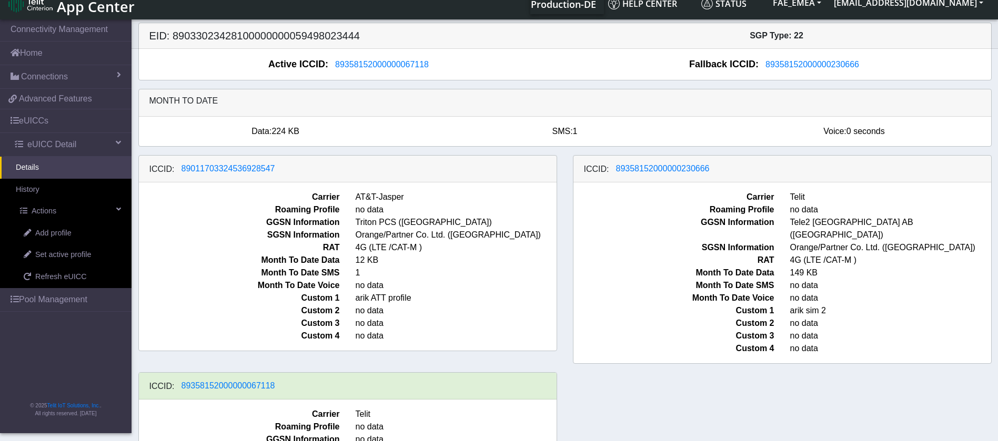
scroll to position [107, 0]
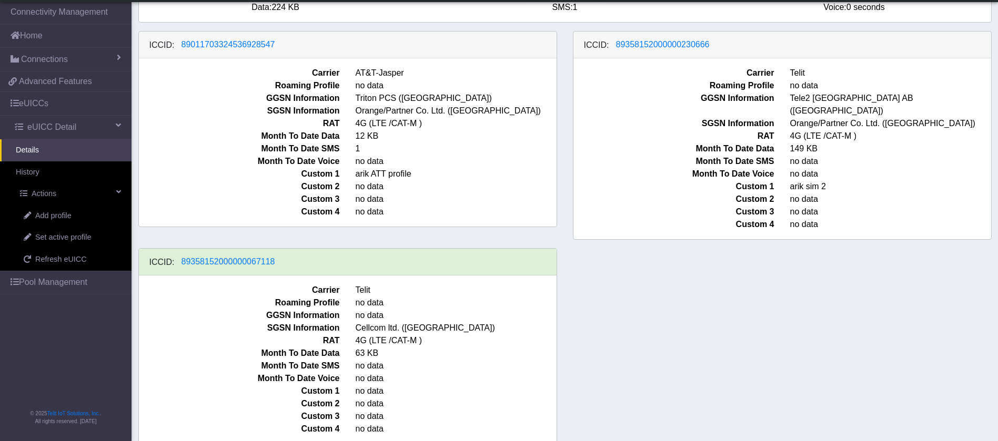
click at [630, 289] on div "ICCID: [TECHNICAL_ID] Carrier AT&T-Jasper Roaming Profile no data GGSN Informat…" at bounding box center [564, 242] width 869 height 422
